Goal: Task Accomplishment & Management: Use online tool/utility

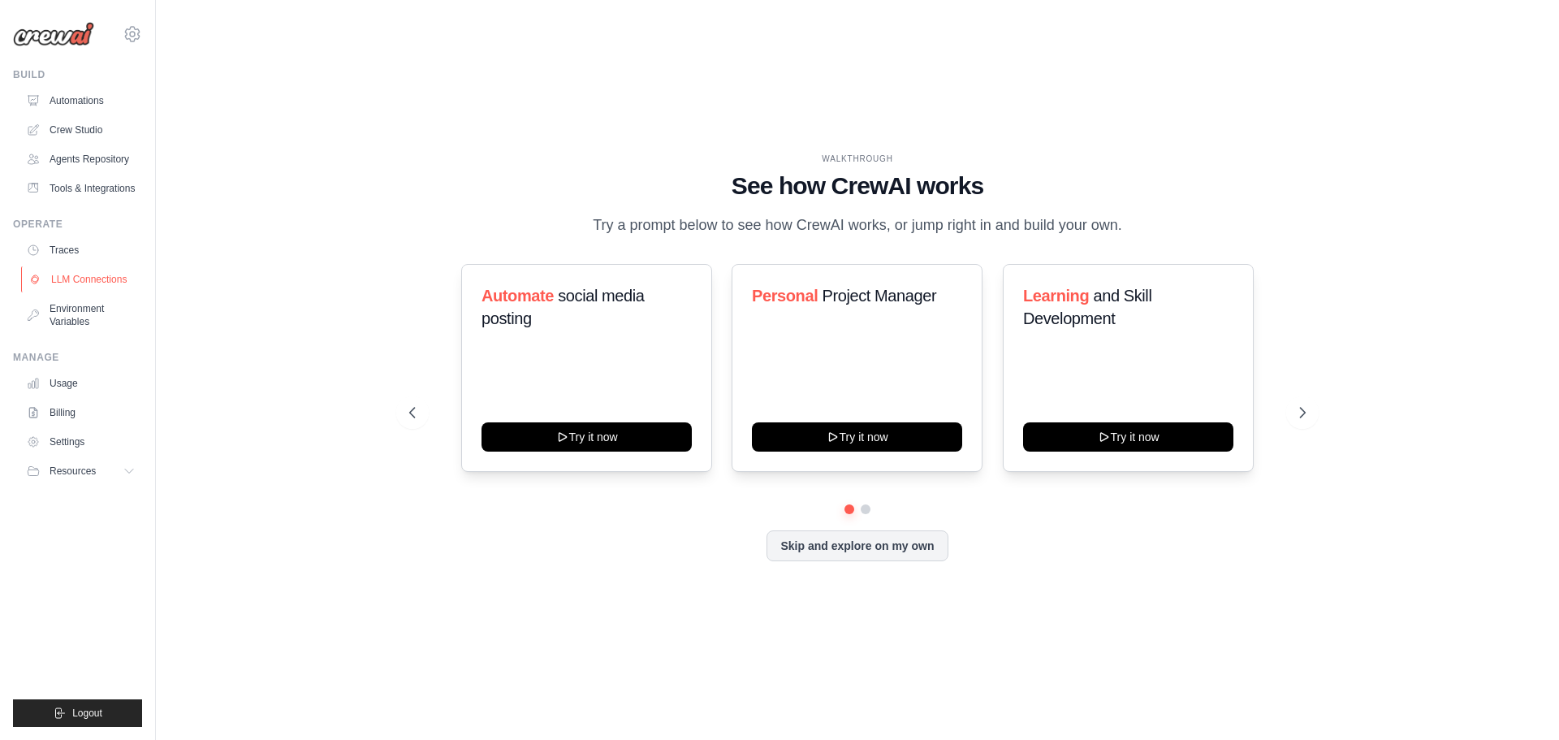
click at [71, 266] on link "LLM Connections" at bounding box center [82, 279] width 123 height 26
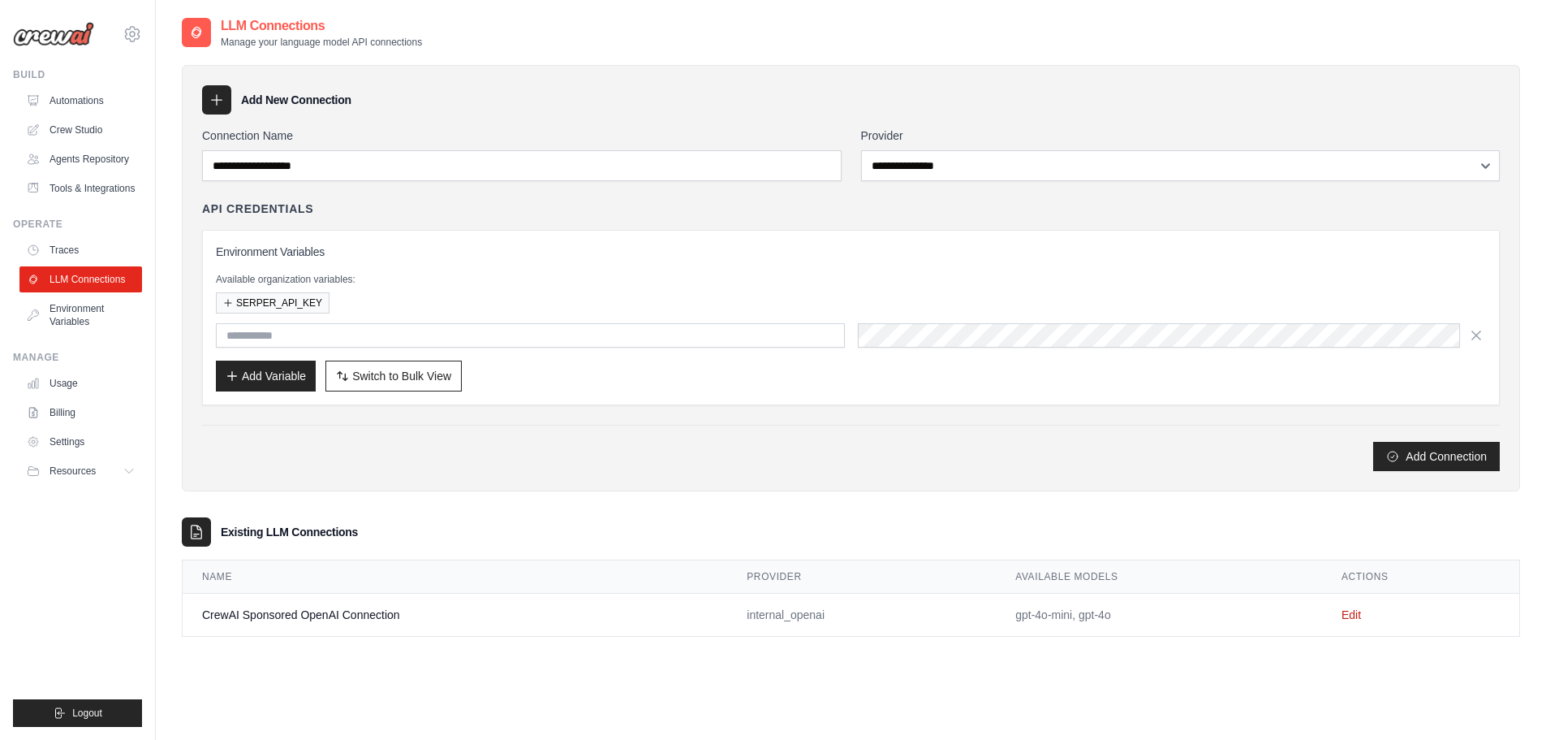
click at [71, 206] on ul "Build Automations Crew Studio Agents Repository Tools & Integrations" at bounding box center [77, 397] width 129 height 658
click at [81, 127] on link "Crew Studio" at bounding box center [82, 130] width 123 height 26
click at [92, 214] on ul "Build Automations Crew Studio Agents Repository Tools & Integrations" at bounding box center [77, 397] width 129 height 658
click at [93, 194] on link "Tools & Integrations" at bounding box center [82, 188] width 123 height 26
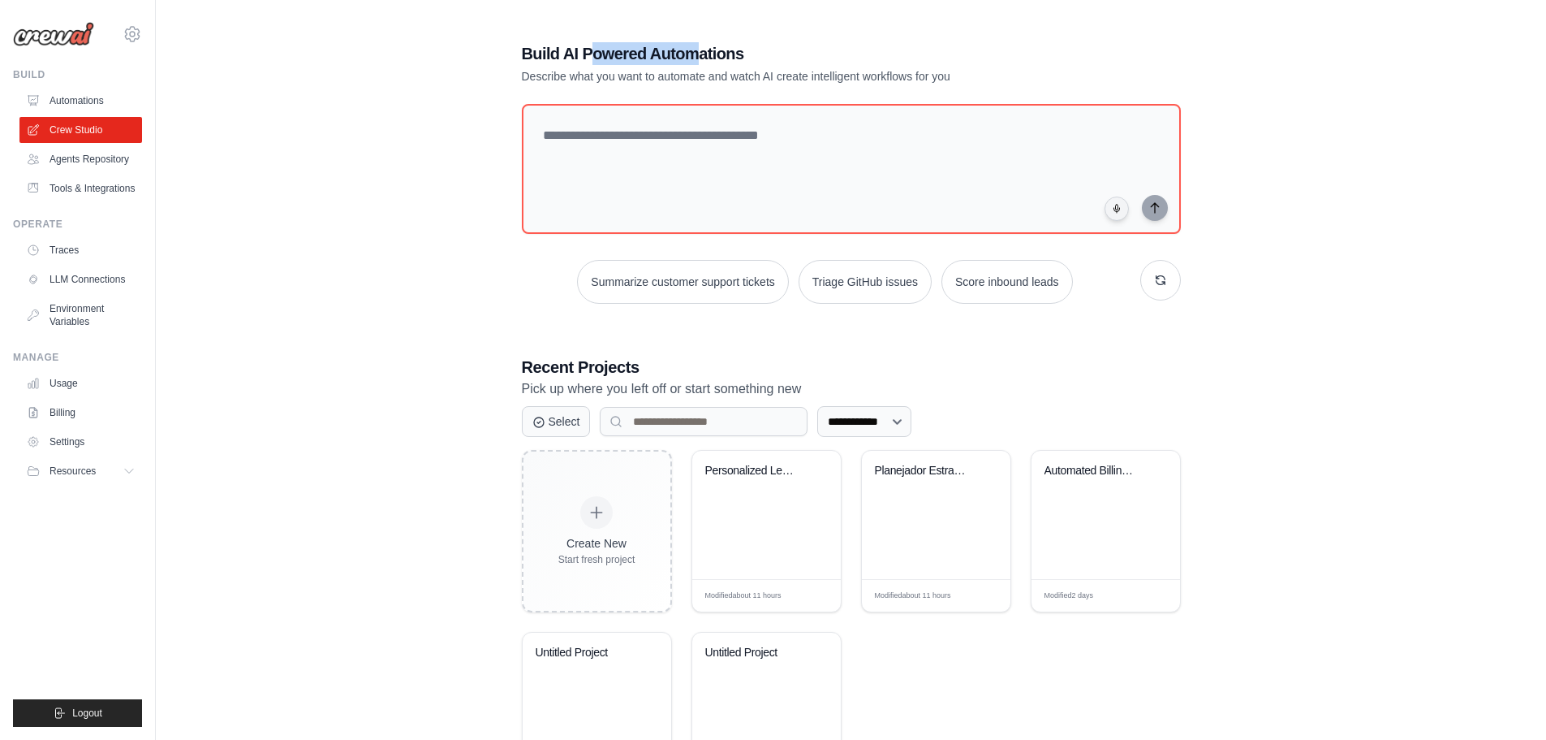
drag, startPoint x: 696, startPoint y: 19, endPoint x: 590, endPoint y: -98, distance: 157.5
click at [590, 0] on html "[PERSON_NAME][EMAIL_ADDRESS][DOMAIN_NAME] Settings Build Automations Resources" at bounding box center [773, 418] width 1546 height 836
click at [305, 483] on div "**********" at bounding box center [851, 418] width 1339 height 804
click at [138, 191] on link "Tools & Integrations" at bounding box center [82, 188] width 123 height 26
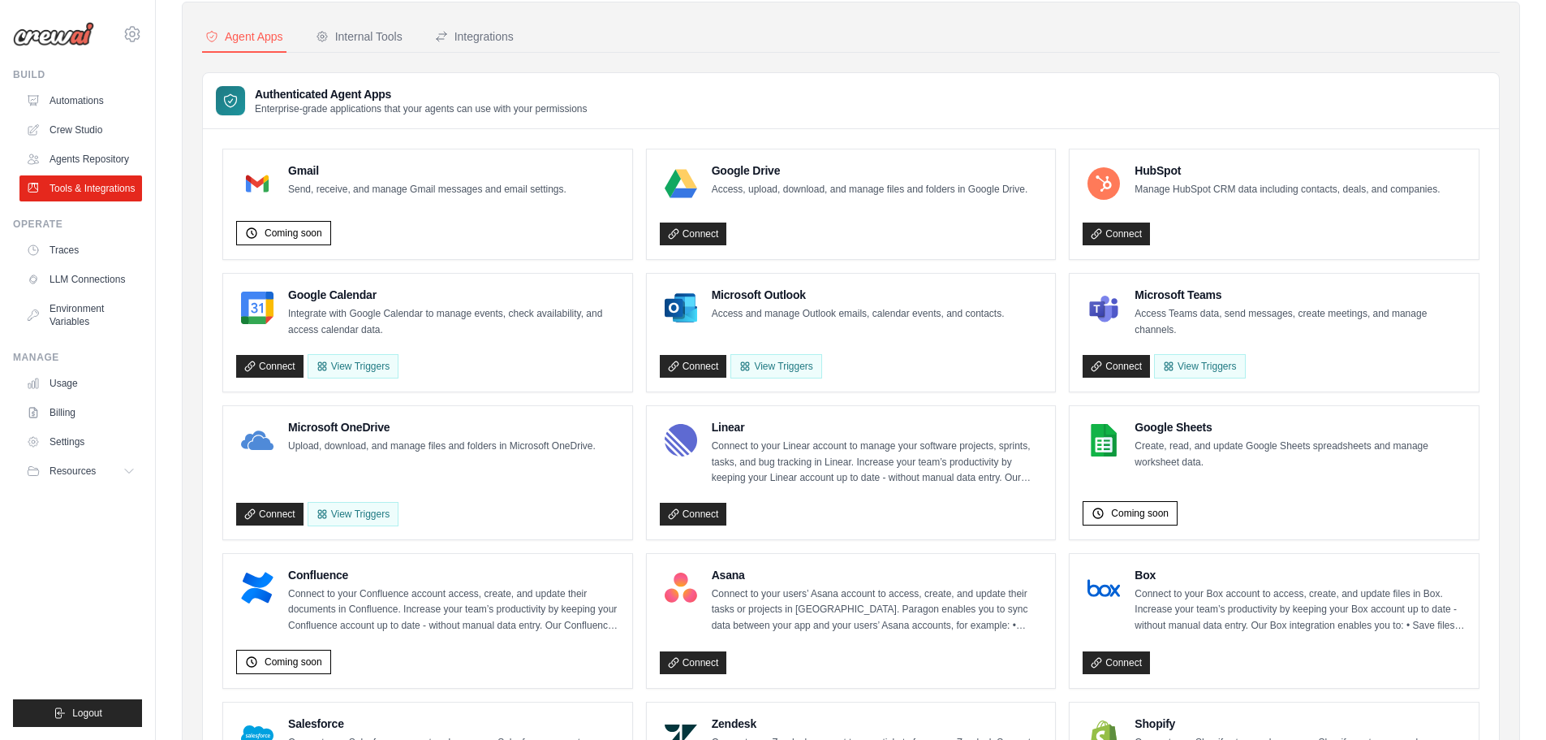
scroll to position [64, 0]
click at [344, 32] on div "Internal Tools" at bounding box center [359, 36] width 87 height 16
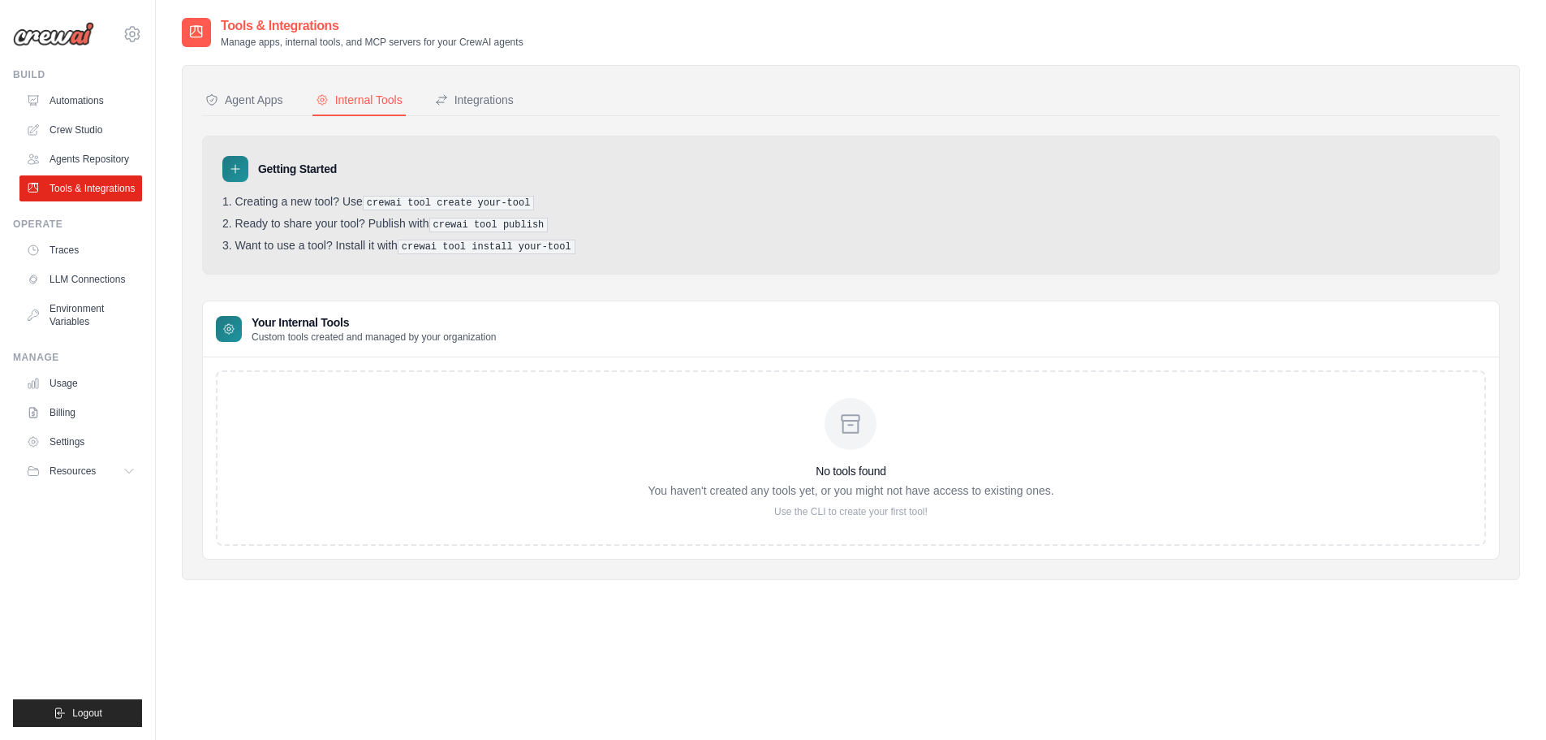
click at [420, 517] on div "No tools found You haven't created any tools yet, or you might not have access …" at bounding box center [851, 457] width 1270 height 175
click at [468, 114] on button "Integrations" at bounding box center [474, 100] width 85 height 31
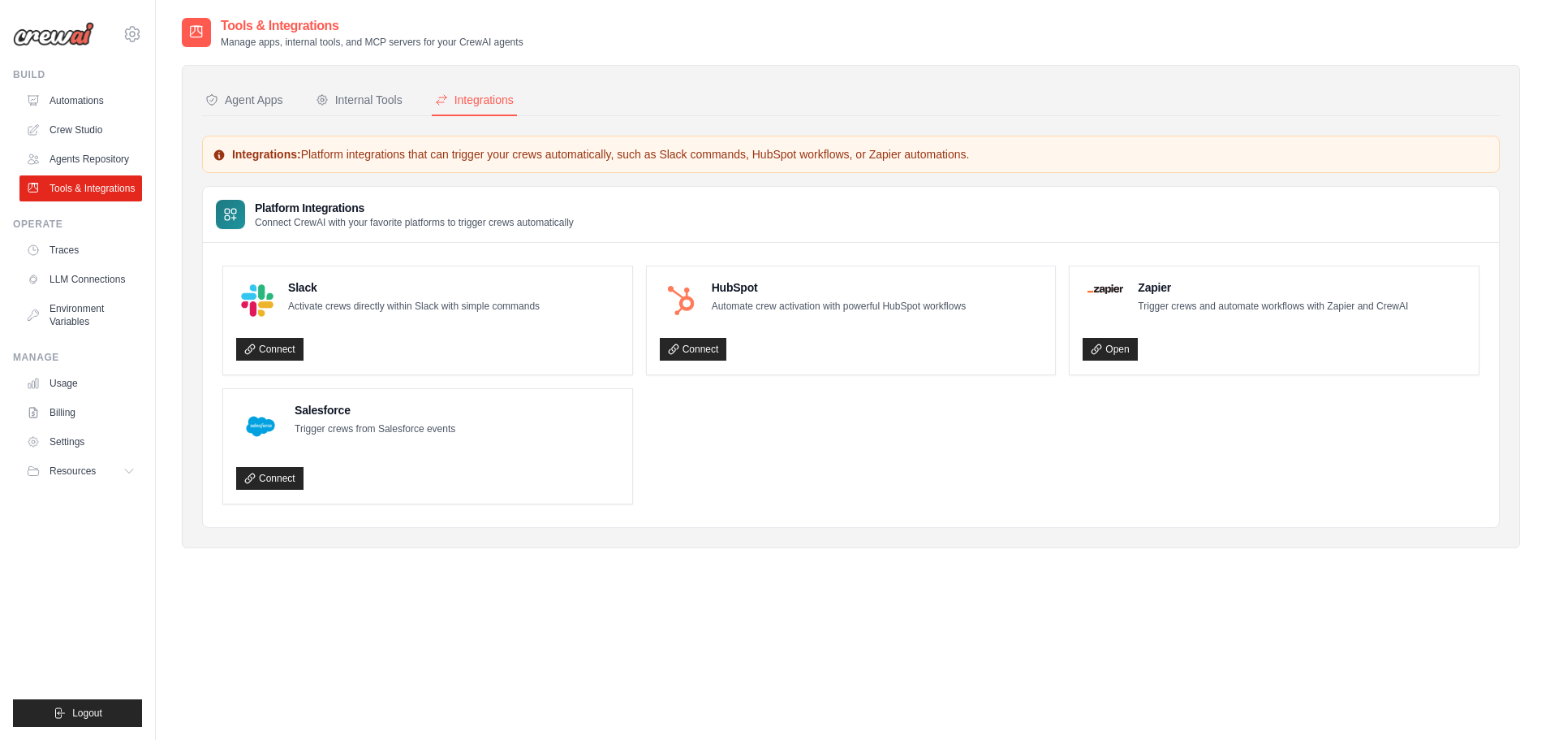
scroll to position [32, 0]
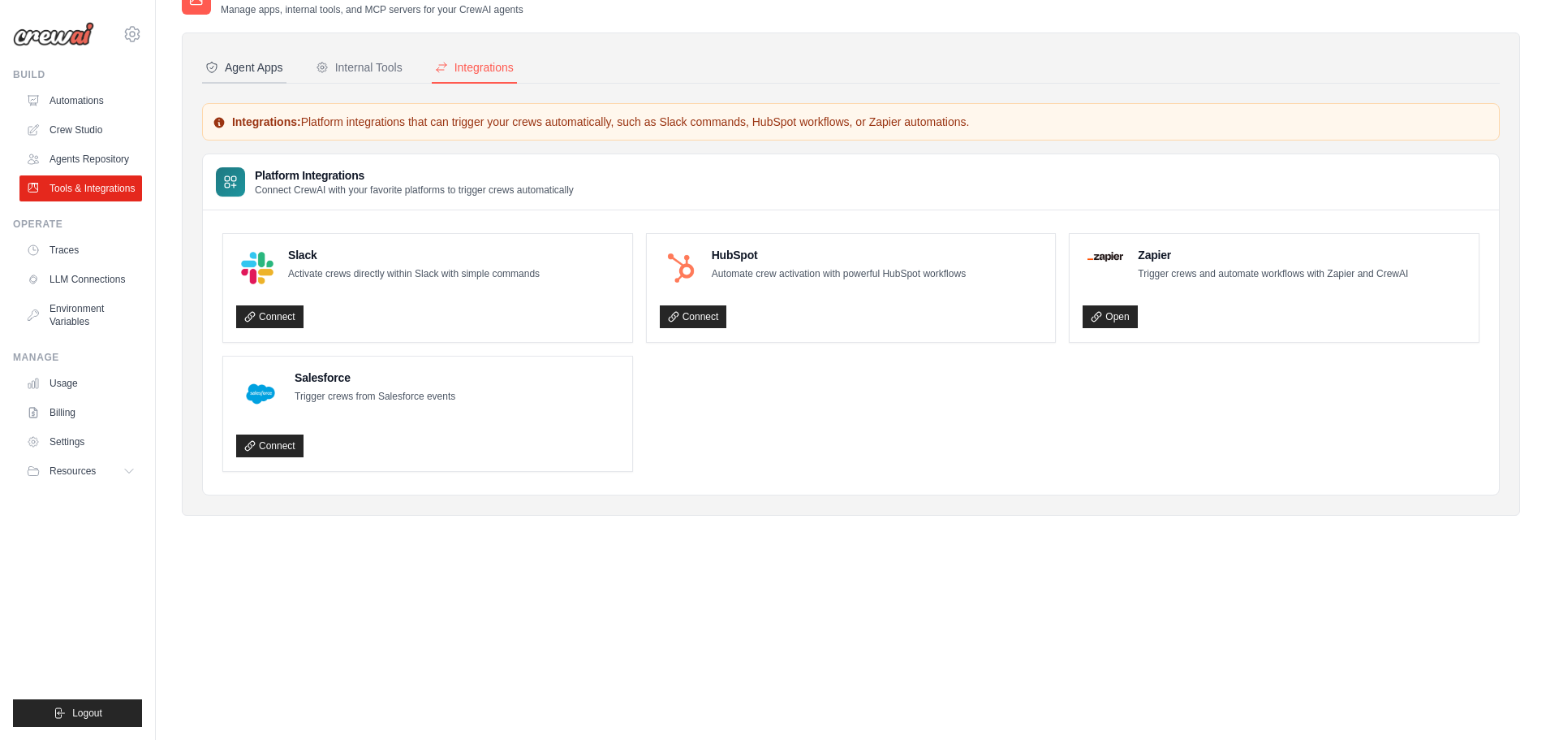
click at [244, 83] on button "Agent Apps" at bounding box center [244, 68] width 84 height 31
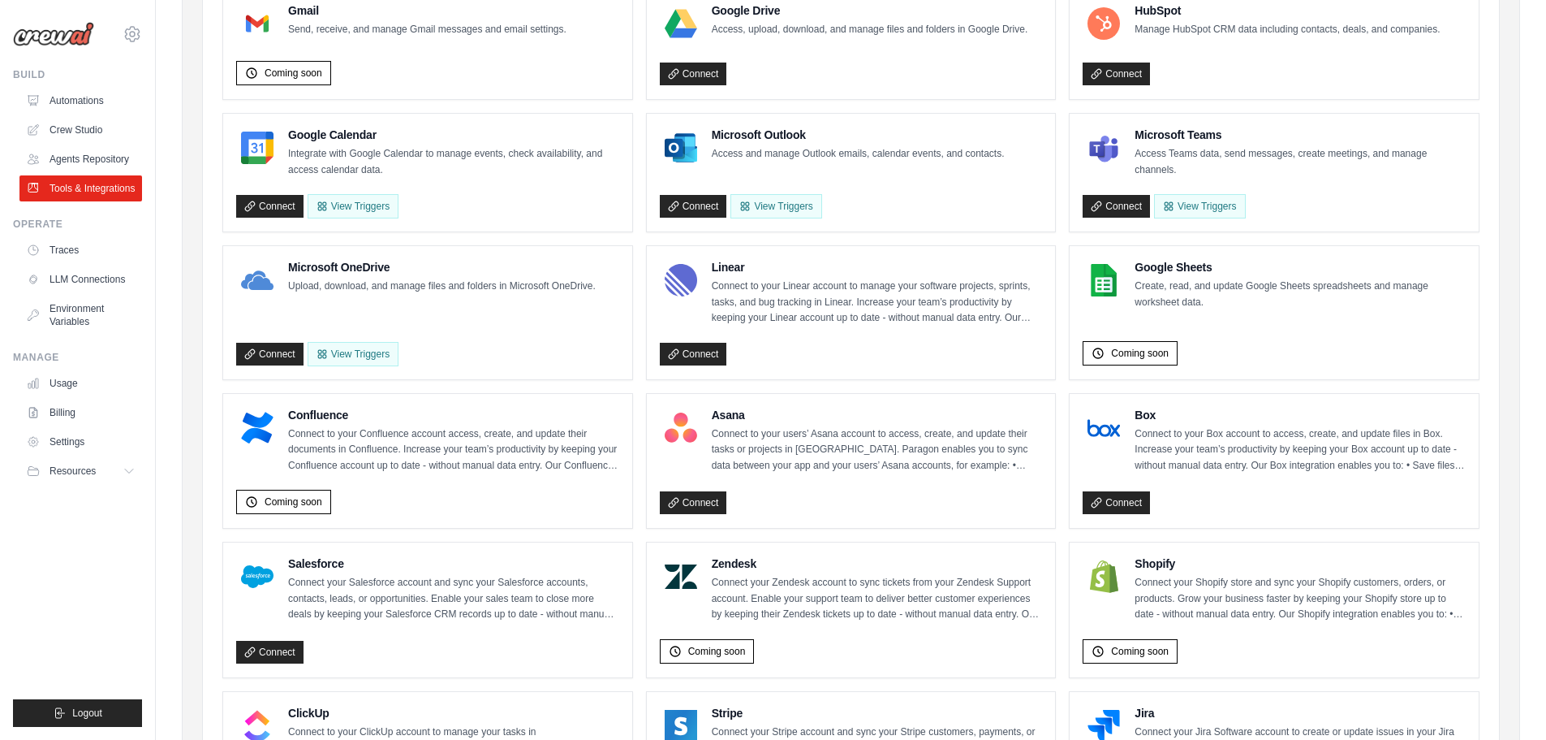
scroll to position [222, 0]
click at [718, 365] on link "Connect" at bounding box center [693, 354] width 67 height 23
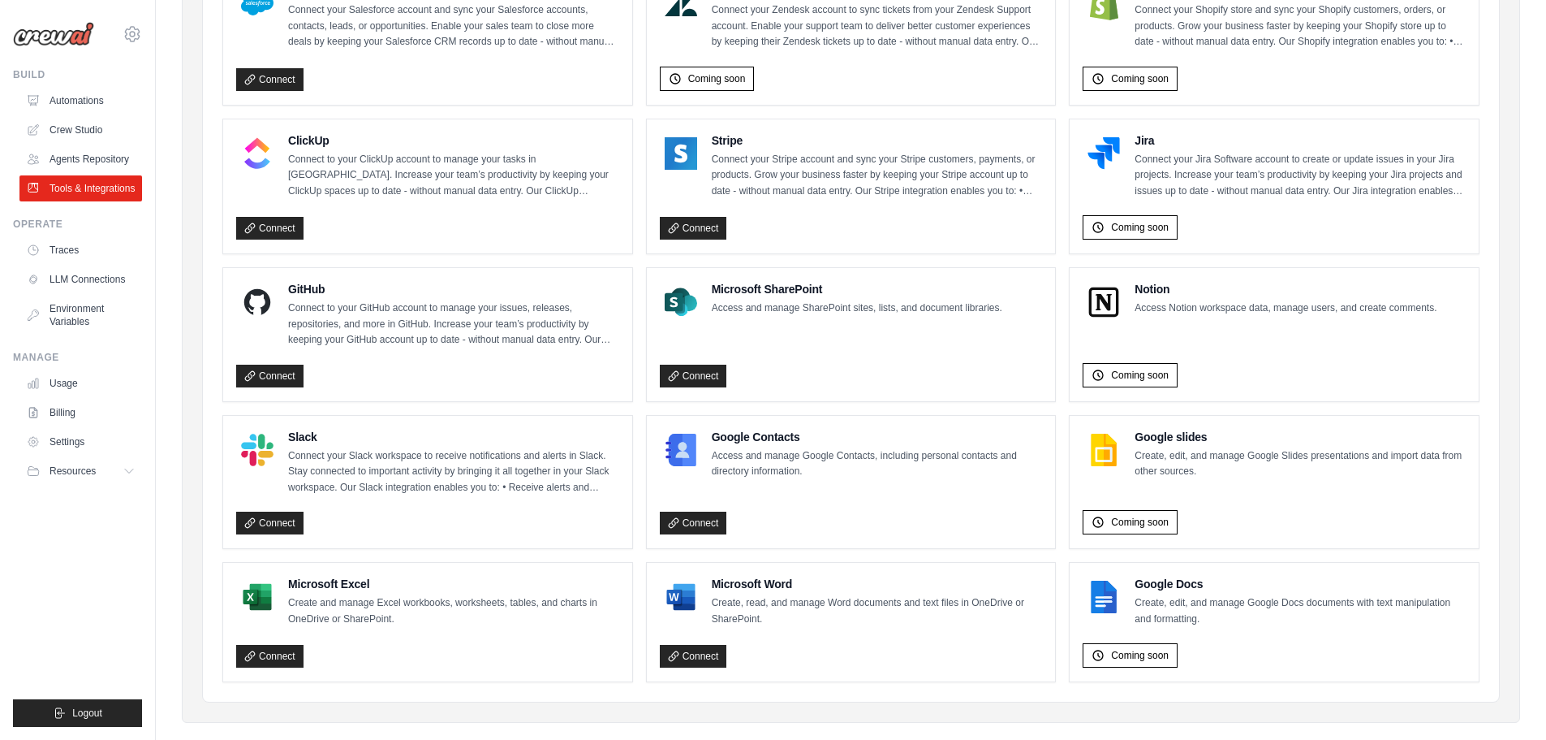
scroll to position [821, 0]
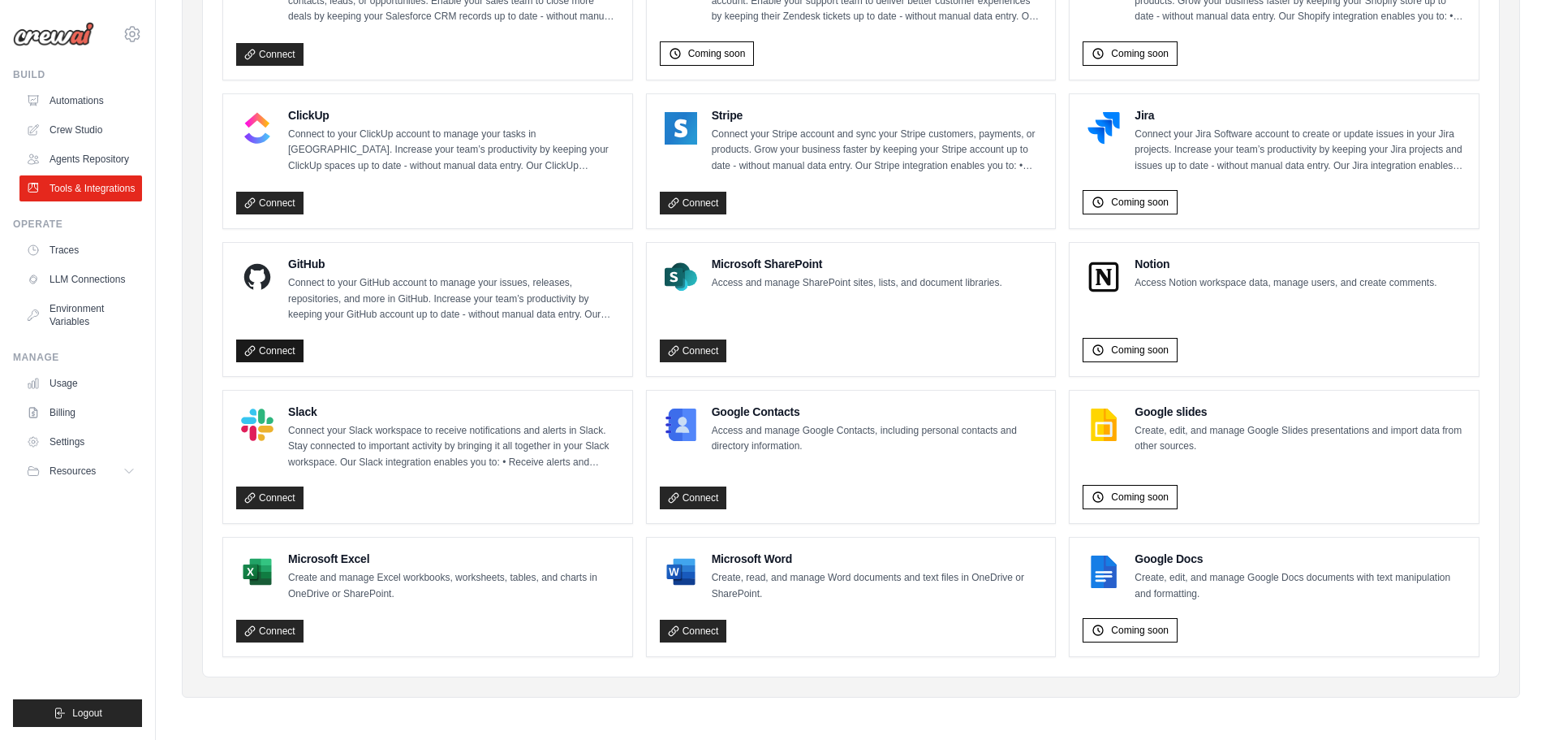
click at [287, 343] on link "Connect" at bounding box center [269, 350] width 67 height 23
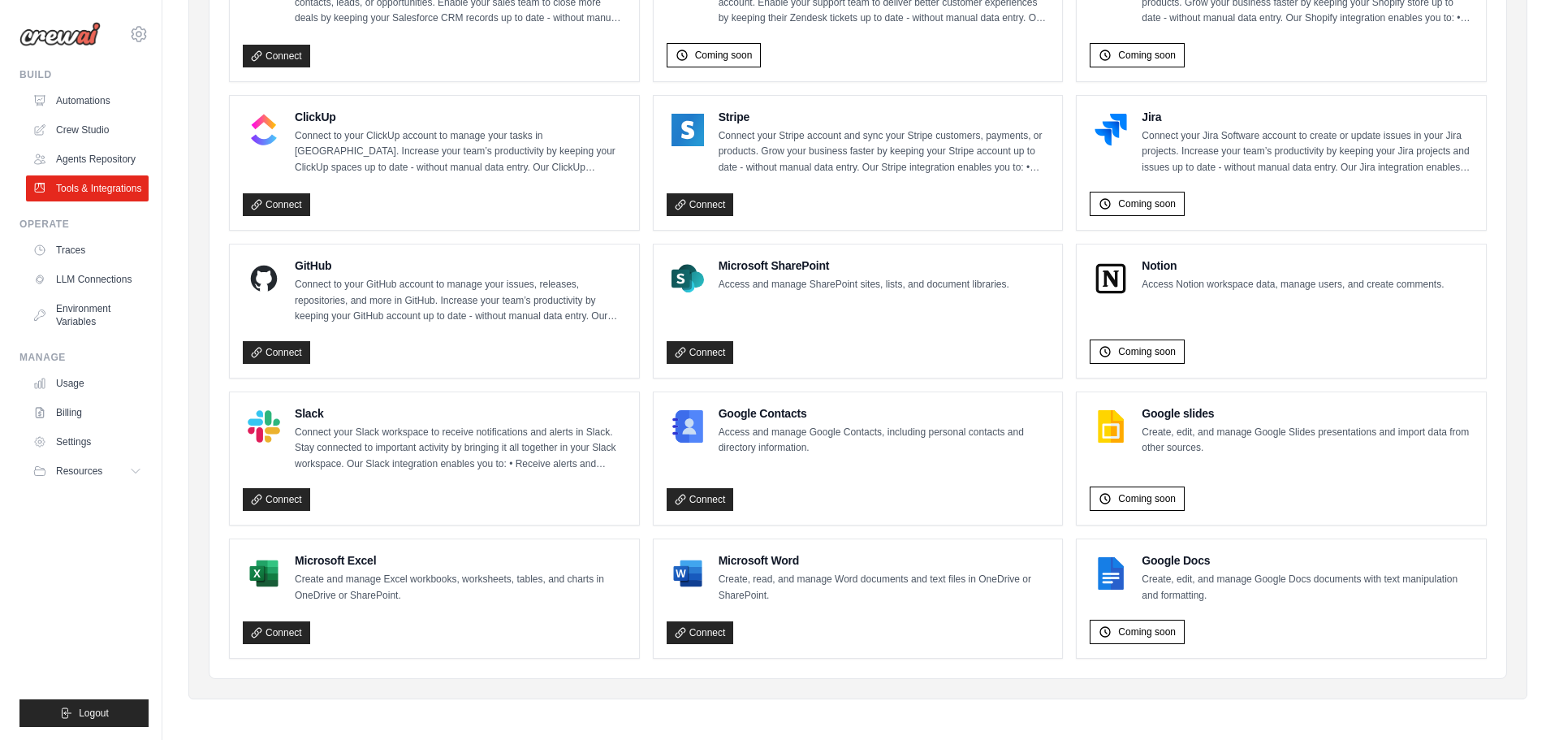
scroll to position [818, 0]
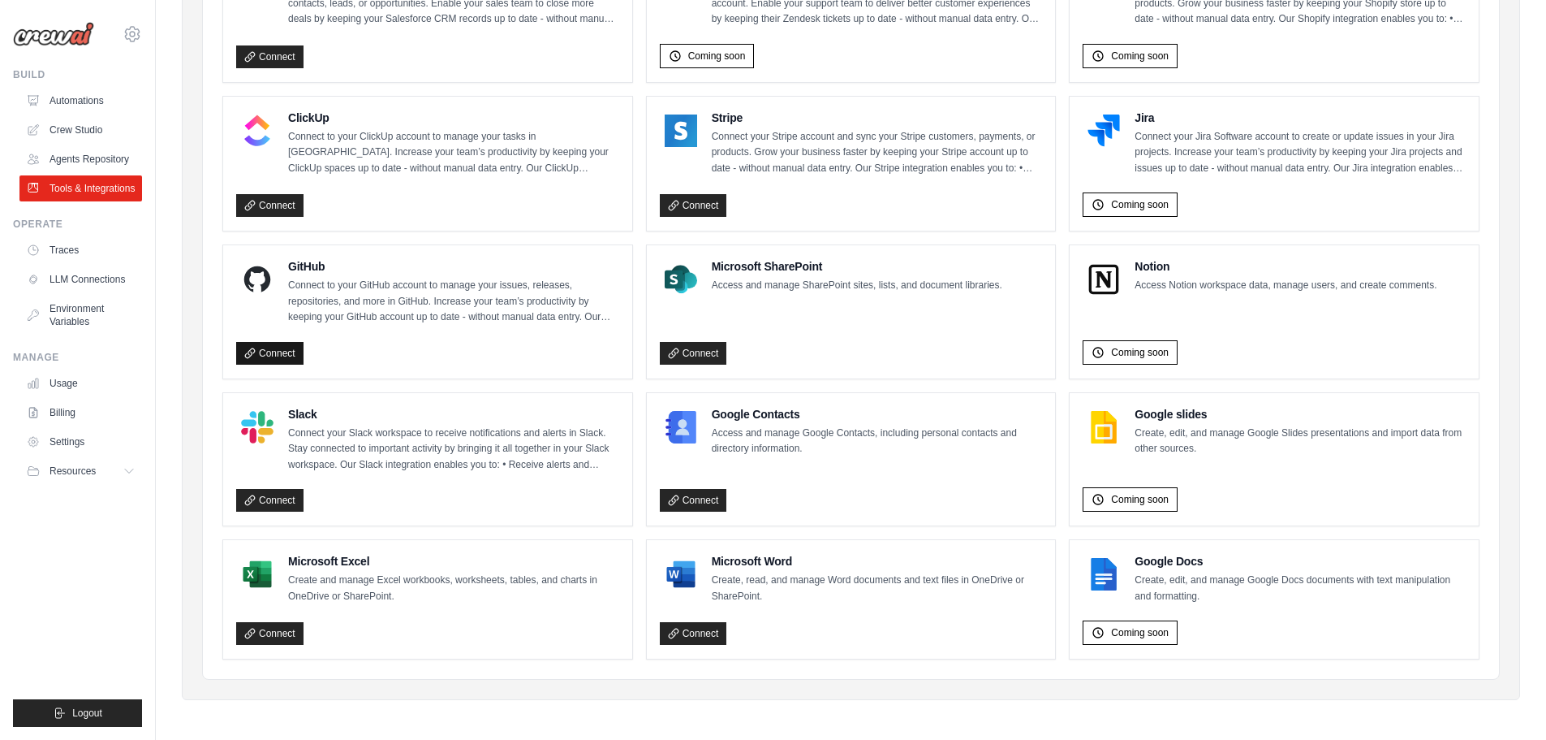
click at [284, 352] on link "Connect" at bounding box center [269, 353] width 67 height 23
